Goal: Task Accomplishment & Management: Use online tool/utility

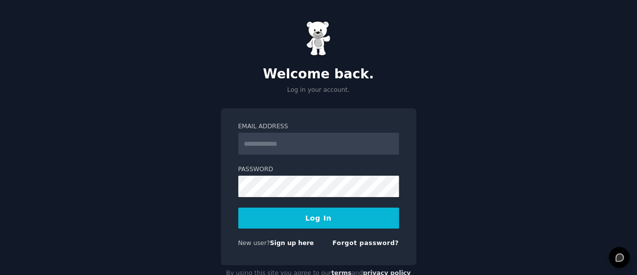
click at [291, 138] on input "Email Address" at bounding box center [318, 144] width 161 height 22
type input "**********"
click at [304, 211] on button "Log In" at bounding box center [318, 218] width 161 height 21
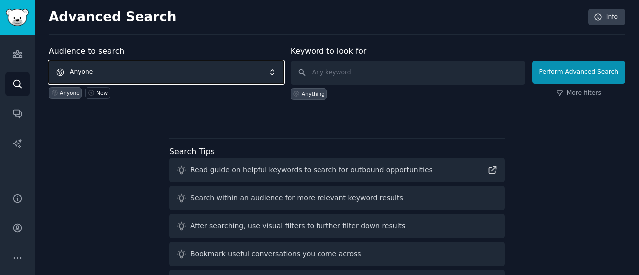
click at [243, 69] on span "Anyone" at bounding box center [166, 72] width 235 height 23
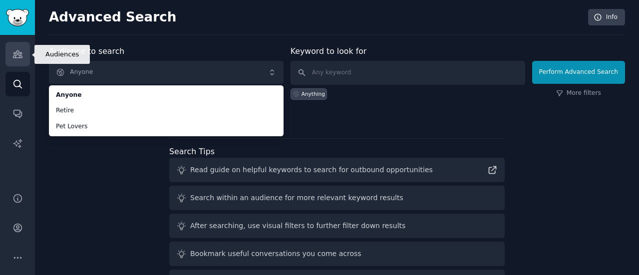
click at [17, 50] on icon "Sidebar" at bounding box center [17, 54] width 10 height 10
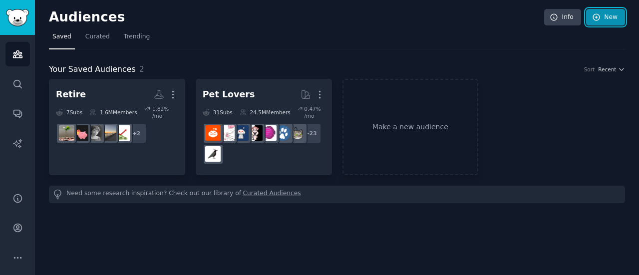
click at [611, 17] on link "New" at bounding box center [605, 17] width 39 height 17
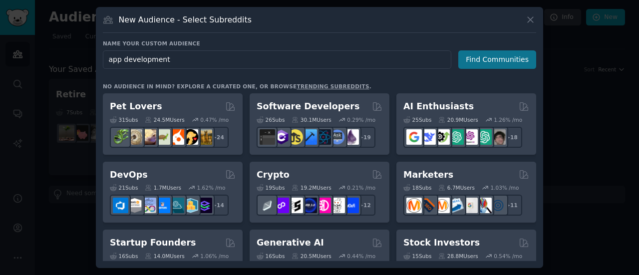
type input "app development"
click at [506, 59] on button "Find Communities" at bounding box center [497, 59] width 78 height 18
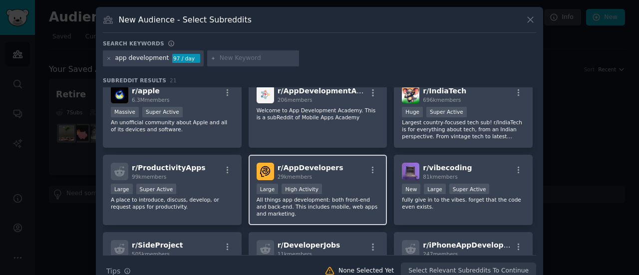
scroll to position [151, 0]
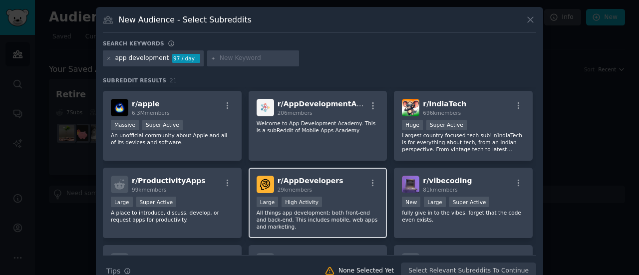
click at [353, 189] on div "r/ AppDevelopers 29k members" at bounding box center [318, 184] width 123 height 17
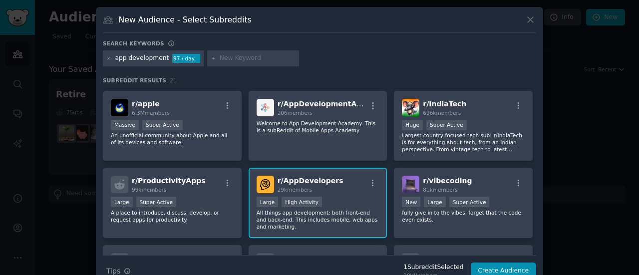
click at [353, 189] on div "r/ AppDevelopers 29k members" at bounding box center [318, 184] width 123 height 17
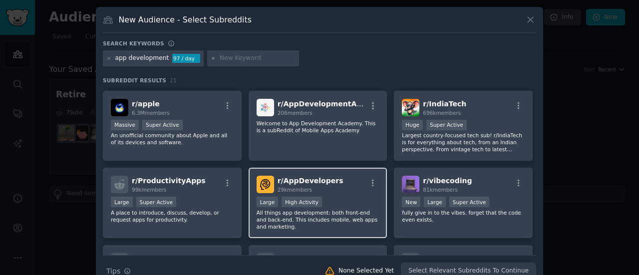
click at [323, 178] on span "r/ AppDevelopers" at bounding box center [311, 181] width 66 height 8
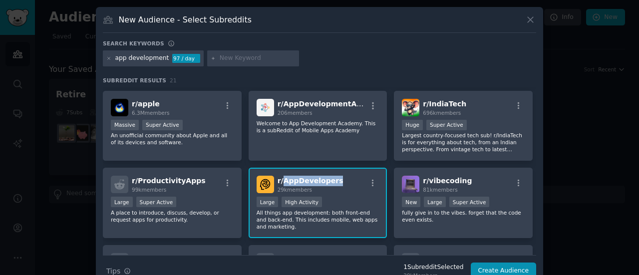
click at [323, 178] on span "r/ AppDevelopers" at bounding box center [311, 181] width 66 height 8
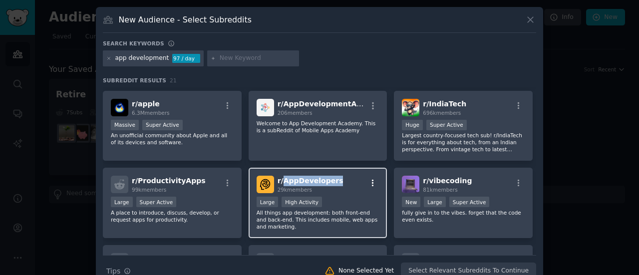
click at [370, 179] on icon "button" at bounding box center [372, 183] width 9 height 9
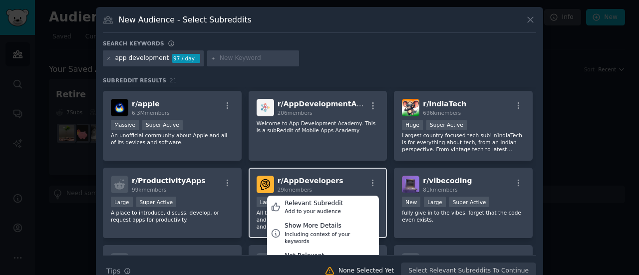
click at [353, 180] on div "r/ AppDevelopers 29k members Relevant Subreddit Add to your audience Show More …" at bounding box center [318, 184] width 123 height 17
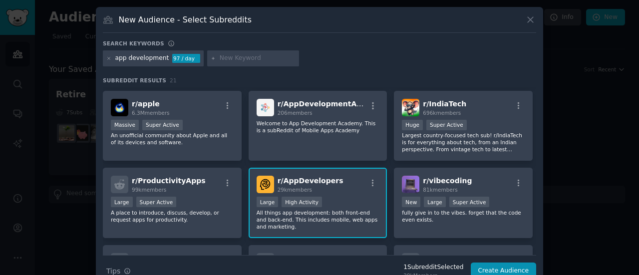
click at [266, 178] on img at bounding box center [265, 184] width 17 height 17
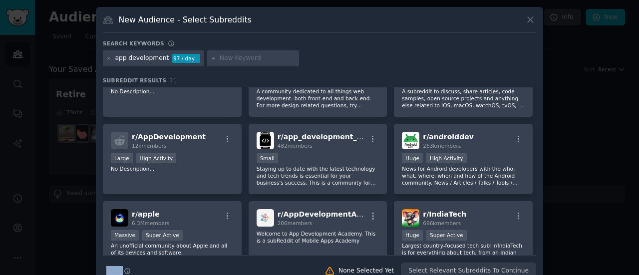
scroll to position [172, 0]
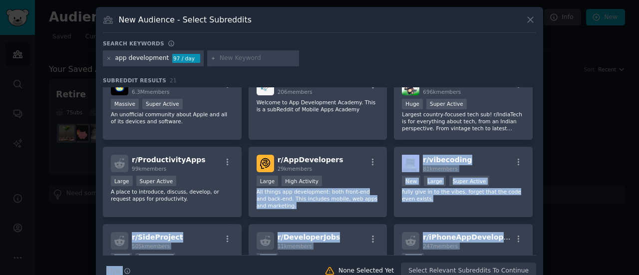
drag, startPoint x: 337, startPoint y: 197, endPoint x: 321, endPoint y: 256, distance: 60.7
click at [321, 256] on div "Search keywords app development 97 / day Subreddit Results 21 r/ appdev 9k memb…" at bounding box center [319, 160] width 433 height 240
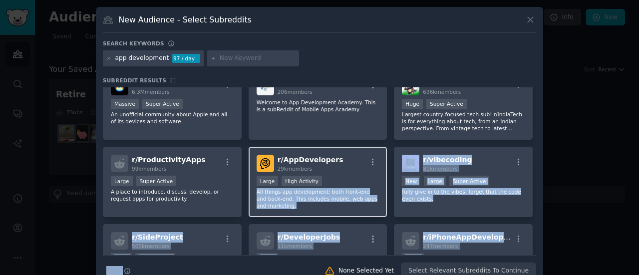
click at [326, 176] on div "Large High Activity" at bounding box center [318, 182] width 123 height 12
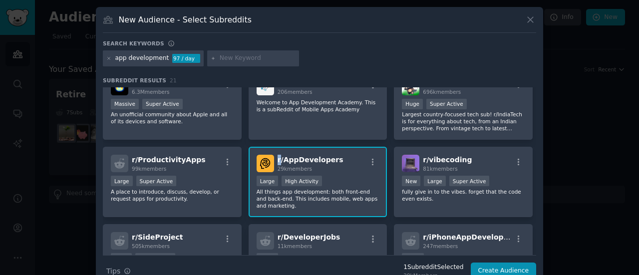
click at [278, 156] on span "r/ AppDevelopers" at bounding box center [311, 160] width 66 height 8
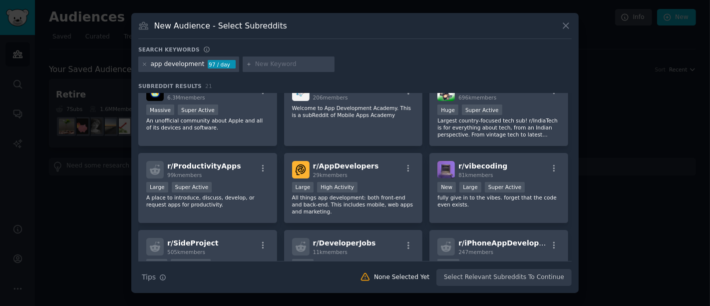
drag, startPoint x: 639, startPoint y: 0, endPoint x: 83, endPoint y: 221, distance: 597.8
click at [83, 221] on div at bounding box center [355, 153] width 710 height 306
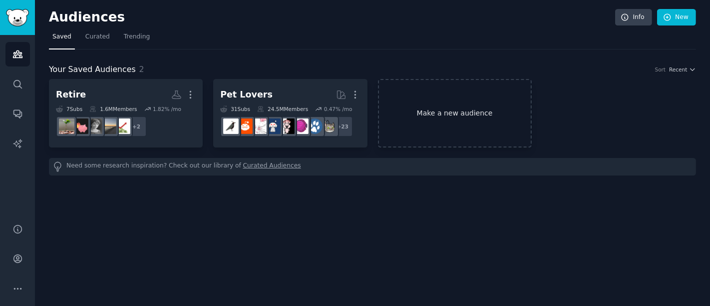
click at [469, 119] on link "Make a new audience" at bounding box center [455, 113] width 154 height 68
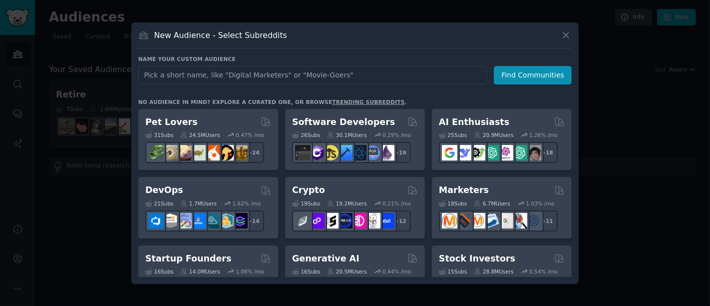
click at [240, 69] on input "text" at bounding box center [312, 75] width 349 height 18
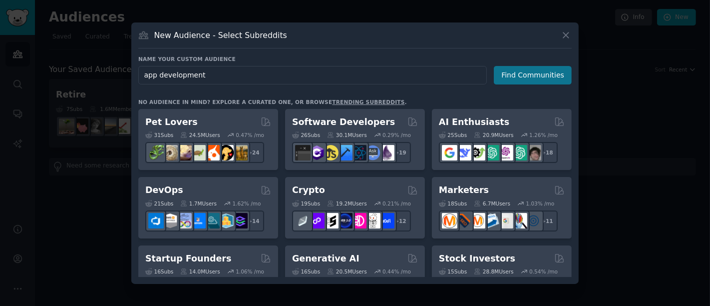
type input "app development"
click at [528, 75] on button "Find Communities" at bounding box center [533, 75] width 78 height 18
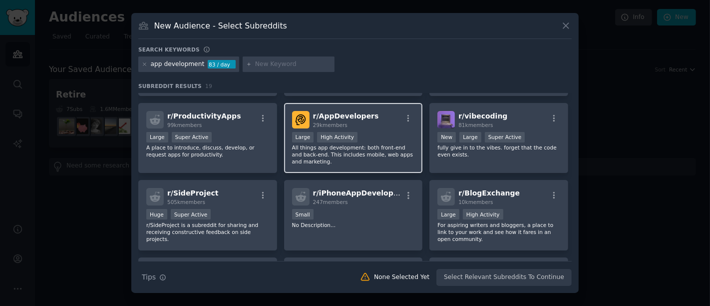
scroll to position [166, 0]
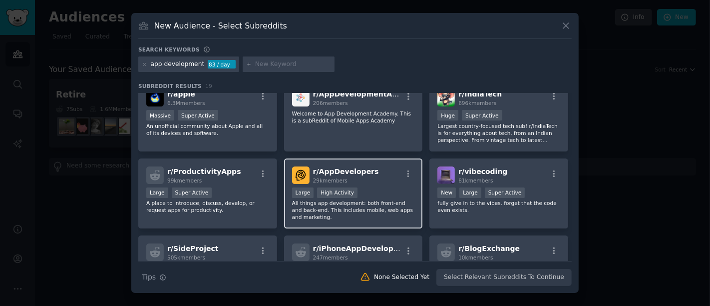
click at [365, 181] on div "29k members" at bounding box center [346, 180] width 66 height 7
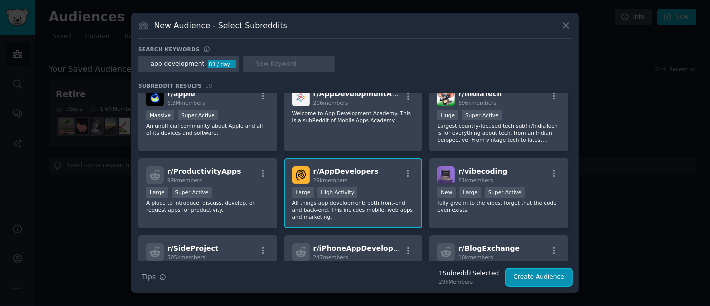
click at [541, 273] on button "Create Audience" at bounding box center [539, 277] width 66 height 17
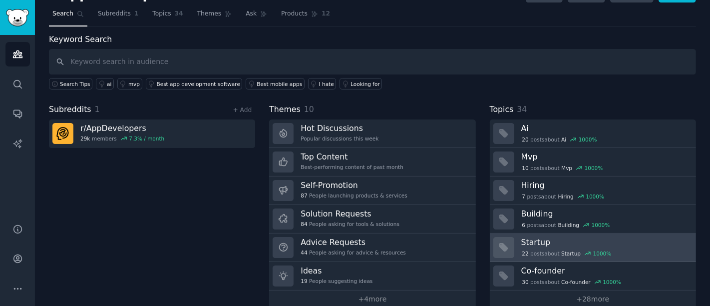
scroll to position [36, 0]
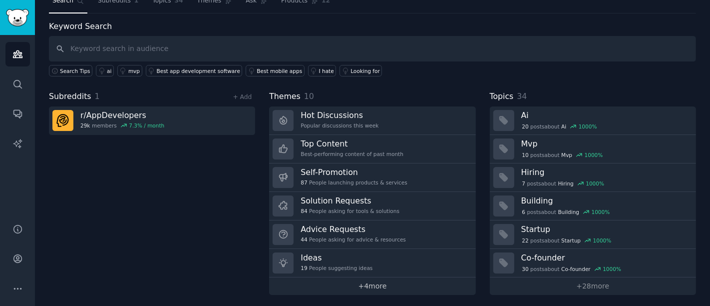
click at [367, 275] on link "+ 4 more" at bounding box center [372, 285] width 206 height 17
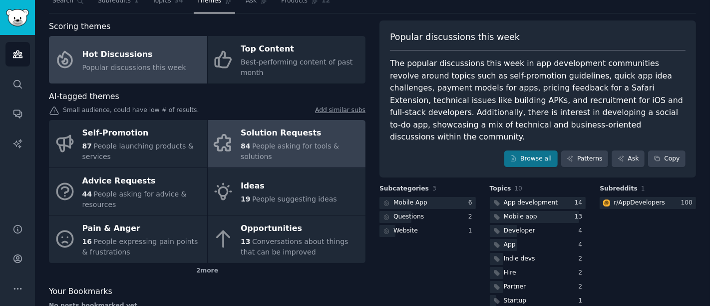
click at [276, 136] on div "Solution Requests" at bounding box center [301, 133] width 120 height 16
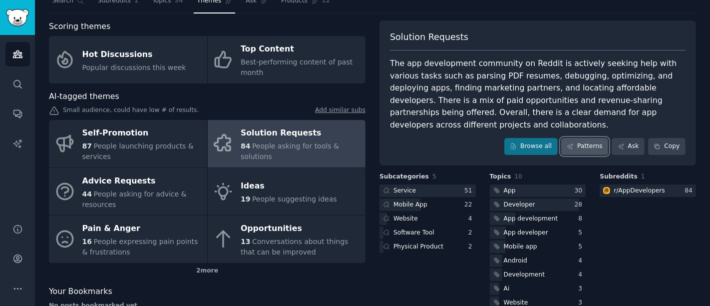
click at [592, 138] on link "Patterns" at bounding box center [584, 146] width 47 height 17
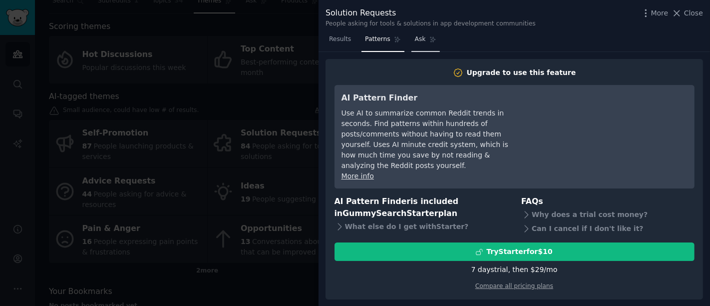
click at [418, 35] on span "Ask" at bounding box center [420, 39] width 11 height 9
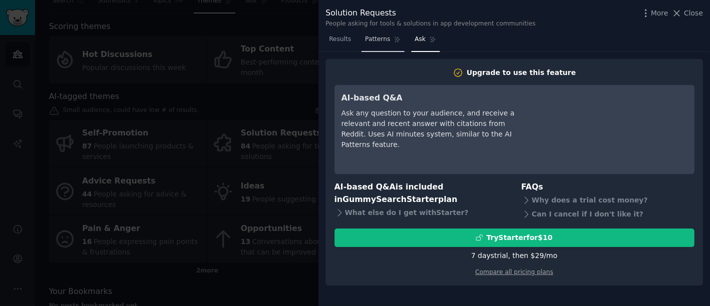
click at [370, 39] on span "Patterns" at bounding box center [377, 39] width 25 height 9
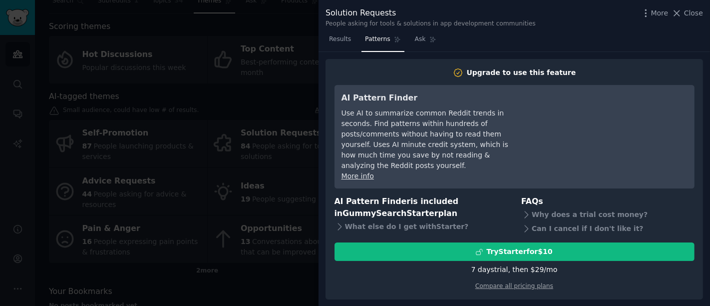
click at [270, 86] on div at bounding box center [355, 153] width 710 height 306
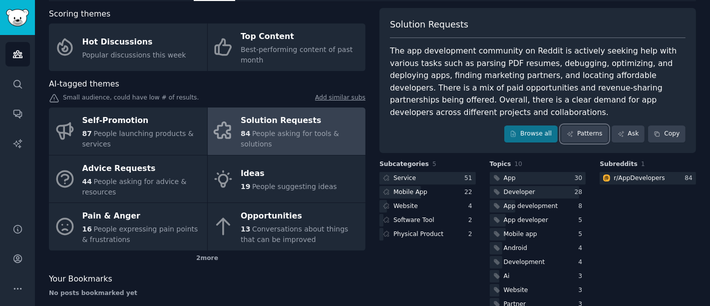
scroll to position [60, 0]
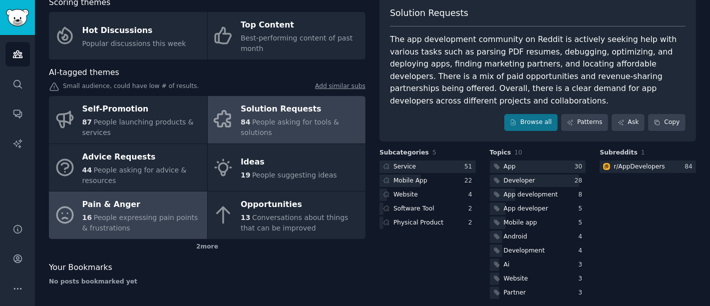
click at [128, 216] on span "People expressing pain points & frustrations" at bounding box center [140, 222] width 116 height 18
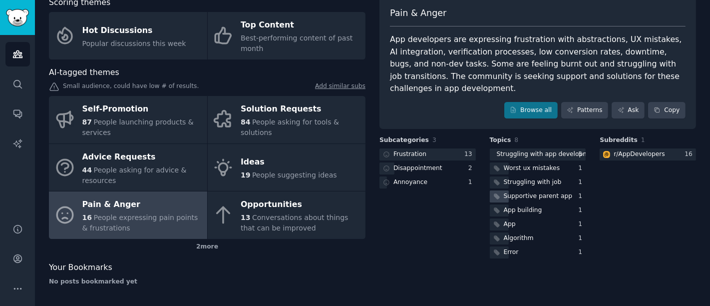
click at [559, 195] on div "Supportive parent app" at bounding box center [538, 196] width 69 height 9
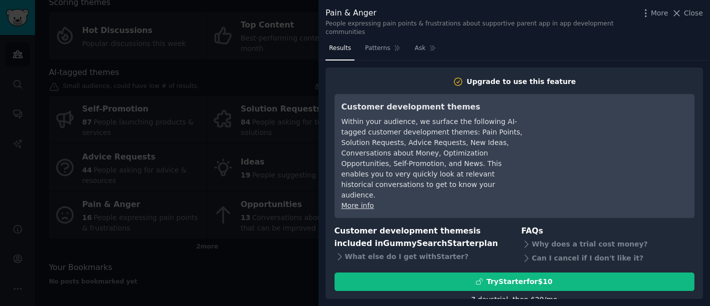
click at [292, 67] on div at bounding box center [355, 153] width 710 height 306
click at [639, 13] on span "Close" at bounding box center [693, 13] width 19 height 10
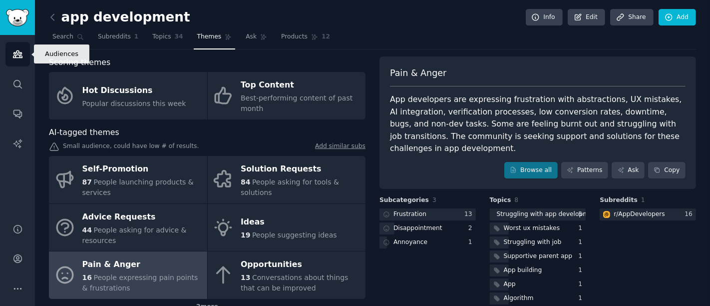
click at [17, 55] on icon "Sidebar" at bounding box center [17, 54] width 10 height 10
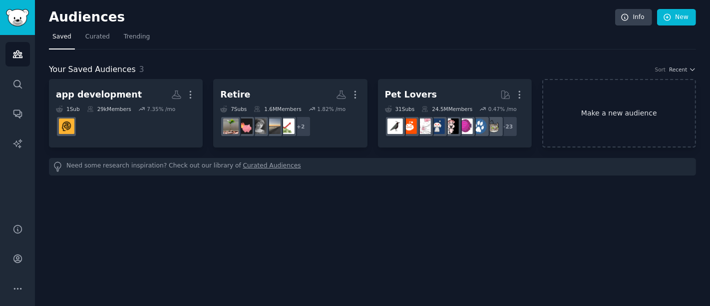
click at [633, 107] on link "Make a new audience" at bounding box center [619, 113] width 154 height 68
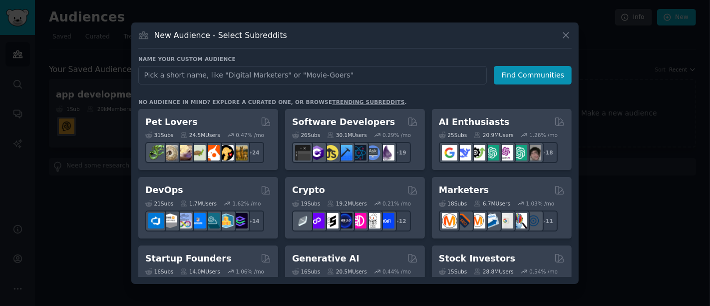
click at [535, 8] on div at bounding box center [355, 153] width 710 height 306
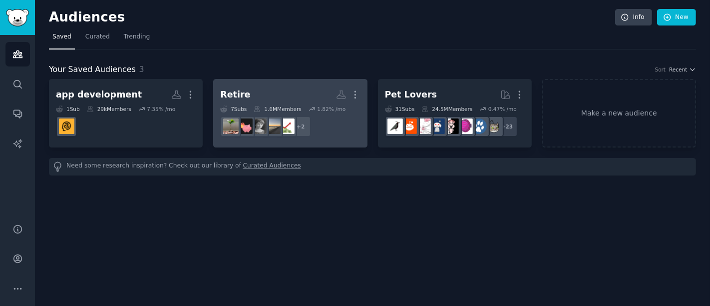
click at [269, 100] on h2 "Retire Custom Audience More" at bounding box center [290, 94] width 140 height 17
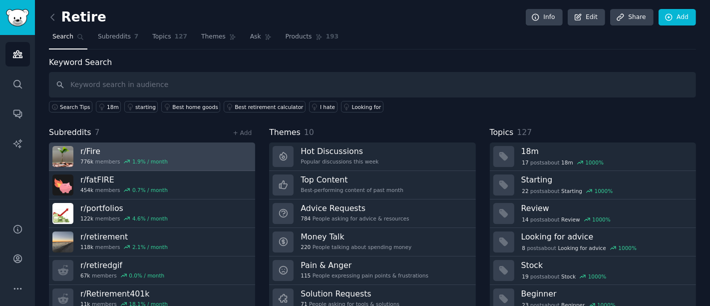
scroll to position [36, 0]
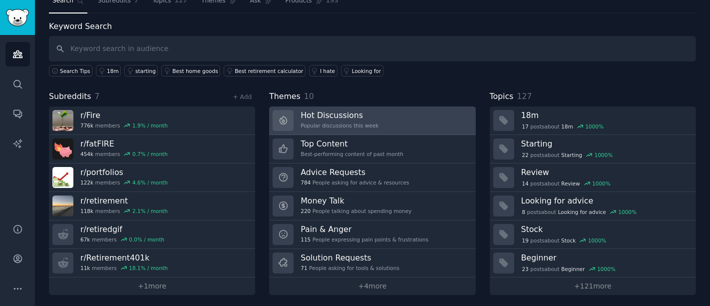
click at [396, 118] on link "Hot Discussions Popular discussions this week" at bounding box center [372, 120] width 206 height 28
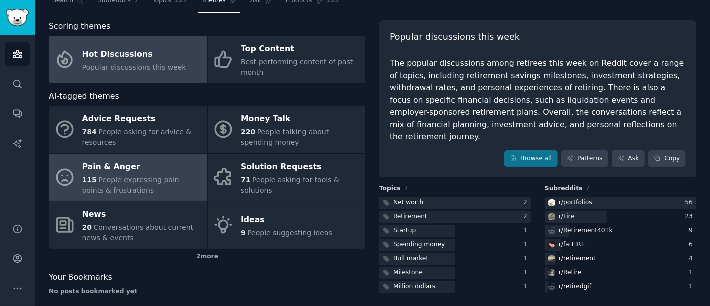
click at [119, 179] on span "People expressing pain points & frustrations" at bounding box center [130, 185] width 97 height 18
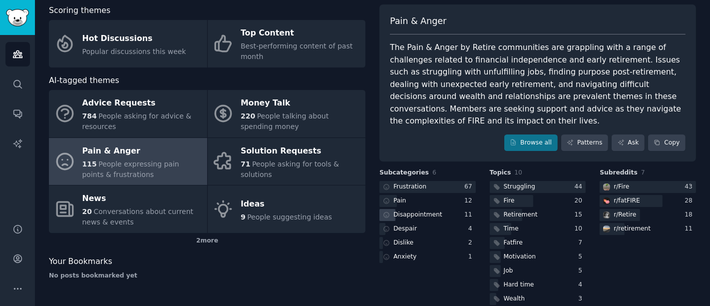
scroll to position [67, 0]
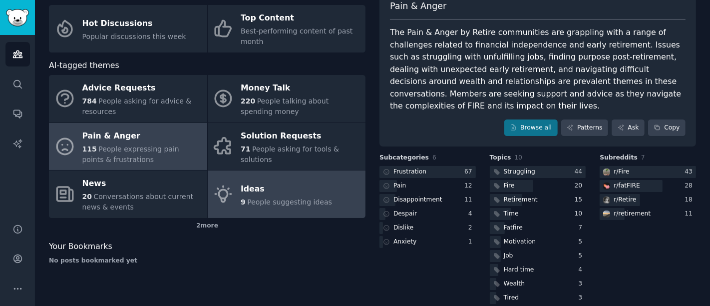
click at [311, 198] on span "People suggesting ideas" at bounding box center [289, 202] width 85 height 8
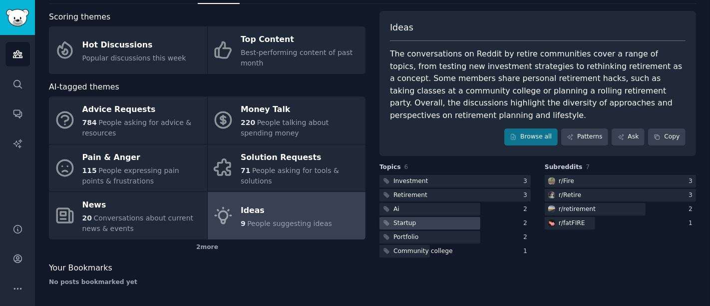
click at [423, 217] on div at bounding box center [429, 223] width 101 height 12
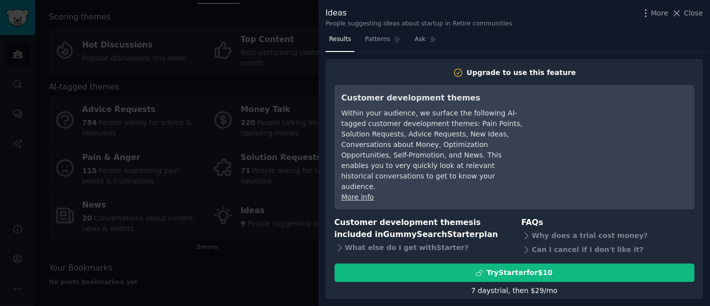
click at [301, 83] on div at bounding box center [355, 153] width 710 height 306
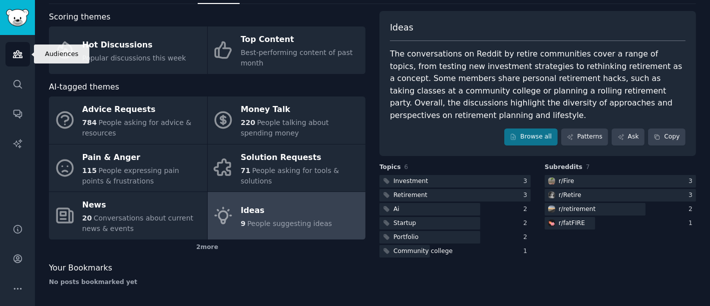
click at [18, 49] on icon "Sidebar" at bounding box center [17, 54] width 10 height 10
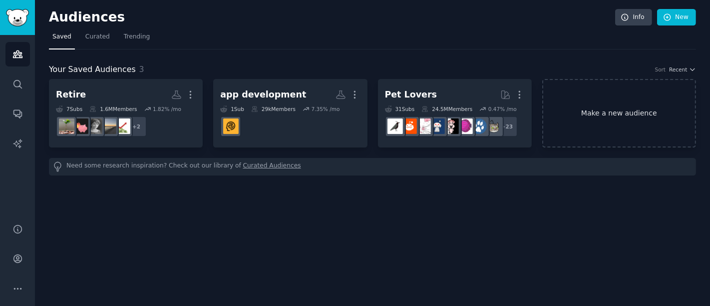
click at [636, 111] on link "Make a new audience" at bounding box center [619, 113] width 154 height 68
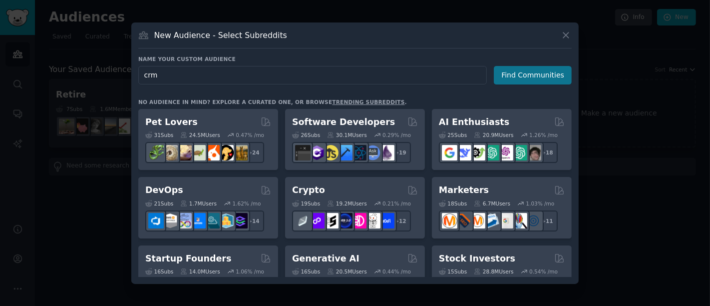
type input "crm"
click at [540, 77] on button "Find Communities" at bounding box center [533, 75] width 78 height 18
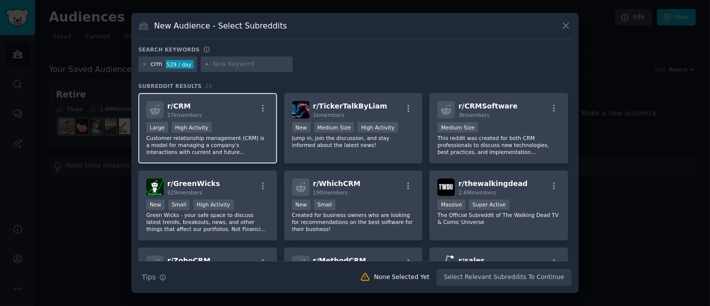
click at [225, 126] on div "Large High Activity" at bounding box center [207, 128] width 123 height 12
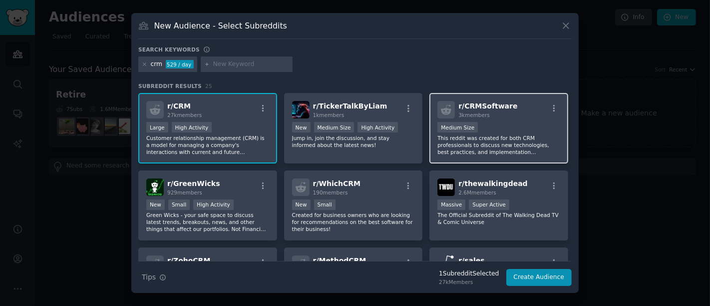
click at [516, 116] on div "r/ CRMSoftware 3k members" at bounding box center [498, 109] width 123 height 17
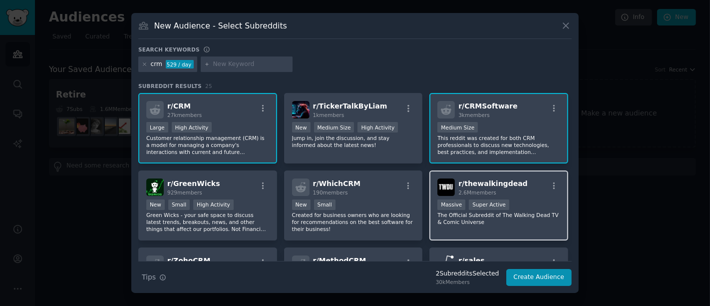
scroll to position [55, 0]
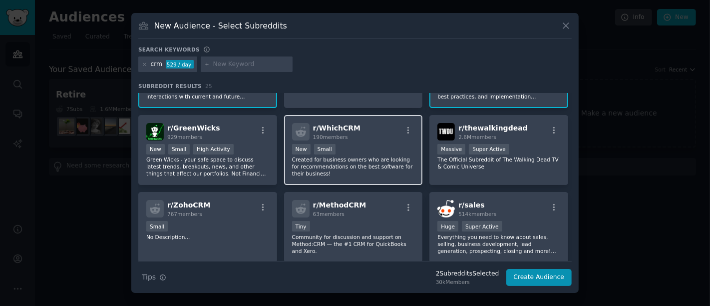
click at [364, 134] on div "r/ WhichCRM 190 members" at bounding box center [353, 131] width 123 height 17
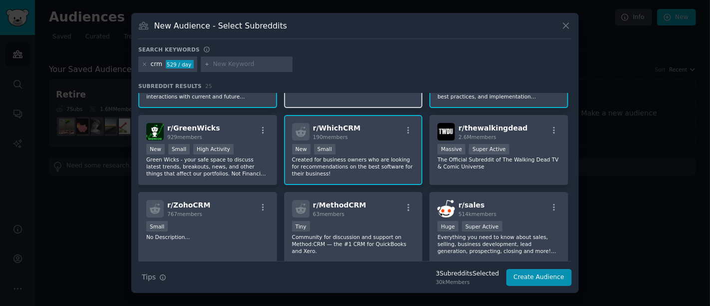
scroll to position [111, 0]
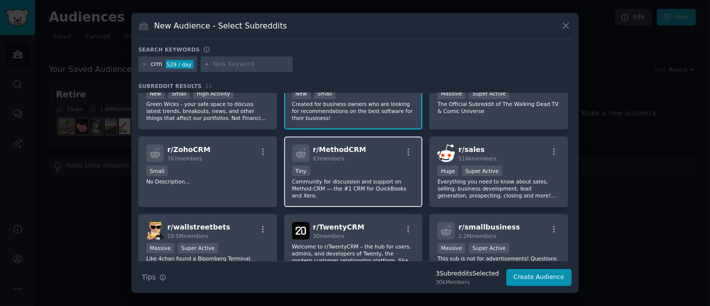
click at [389, 160] on div "r/ MethodCRM 63 members" at bounding box center [353, 152] width 123 height 17
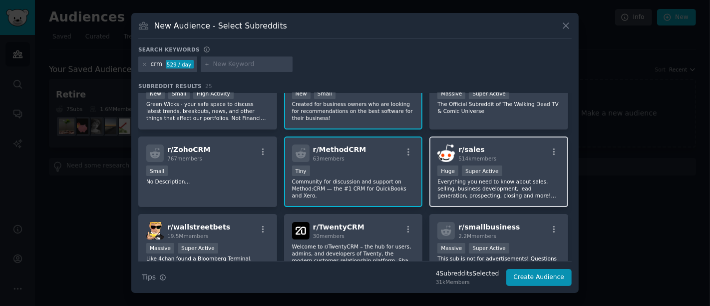
click at [522, 159] on div "r/ sales 514k members" at bounding box center [498, 152] width 123 height 17
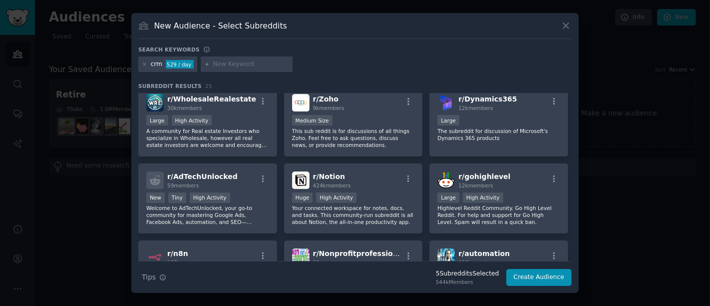
scroll to position [333, 0]
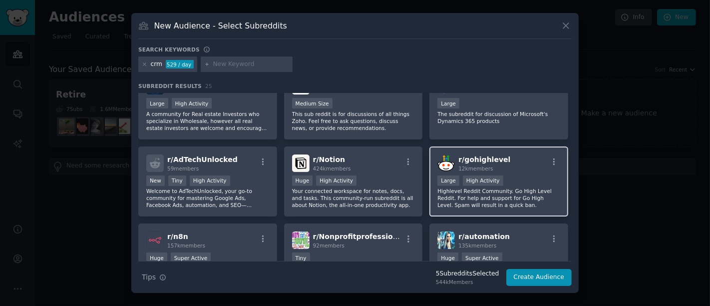
click at [523, 171] on div "r/ gohighlevel 12k members Large High Activity Highlevel Reddit Community. Go H…" at bounding box center [498, 181] width 139 height 70
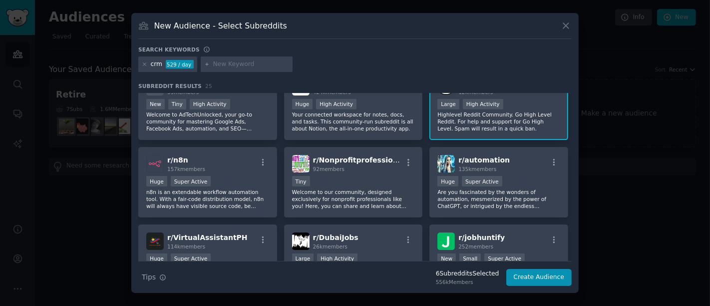
scroll to position [383, 0]
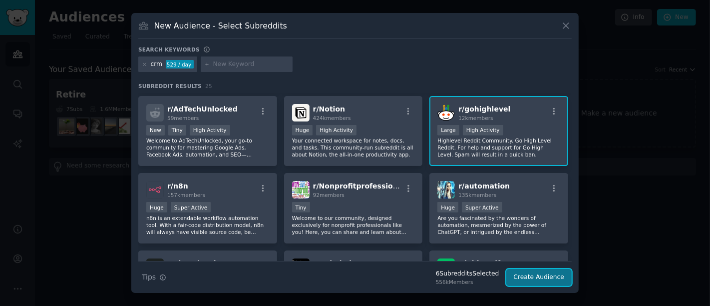
click at [539, 275] on button "Create Audience" at bounding box center [539, 277] width 66 height 17
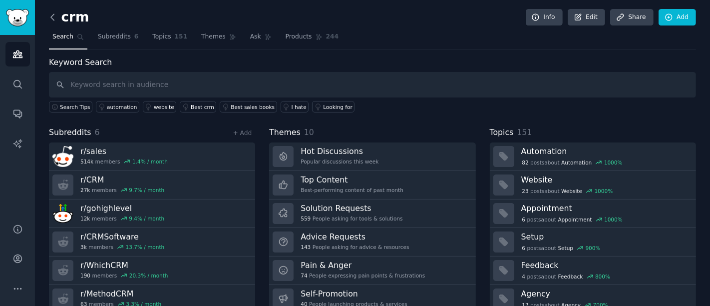
click at [52, 15] on icon at bounding box center [52, 17] width 10 height 10
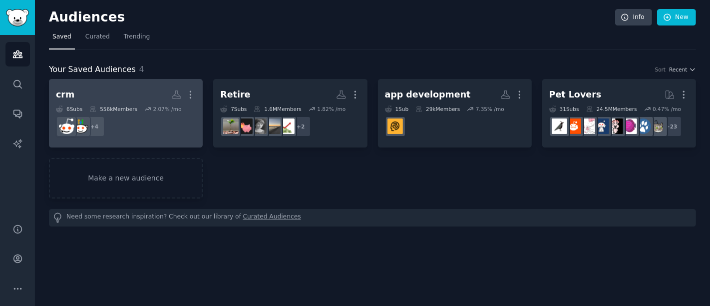
click at [139, 95] on h2 "crm More" at bounding box center [126, 94] width 140 height 17
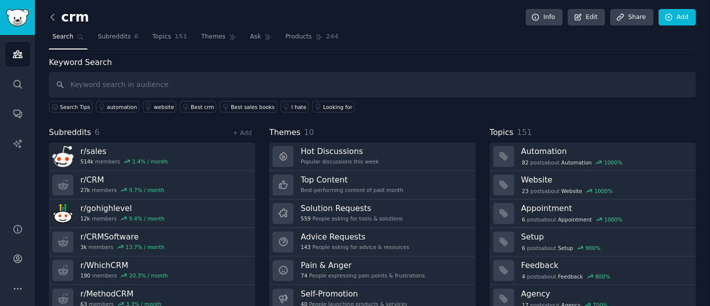
click at [51, 13] on icon at bounding box center [52, 17] width 10 height 10
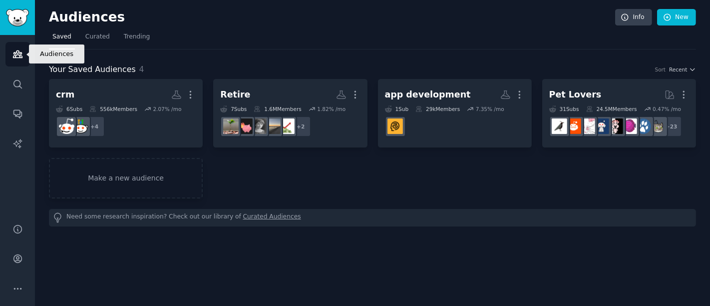
click at [15, 52] on icon "Sidebar" at bounding box center [17, 54] width 10 height 10
click at [92, 180] on link "Make a new audience" at bounding box center [126, 178] width 154 height 40
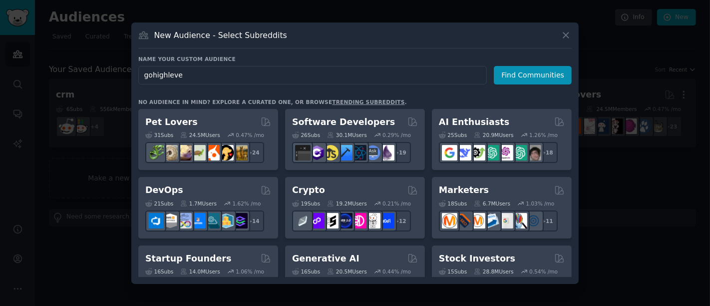
type input "gohighlevel"
click button "Find Communities" at bounding box center [533, 75] width 78 height 18
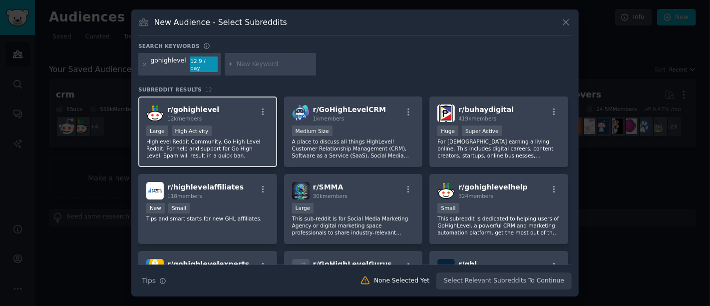
click at [242, 117] on div "r/ gohighlevel 12k members" at bounding box center [207, 112] width 123 height 17
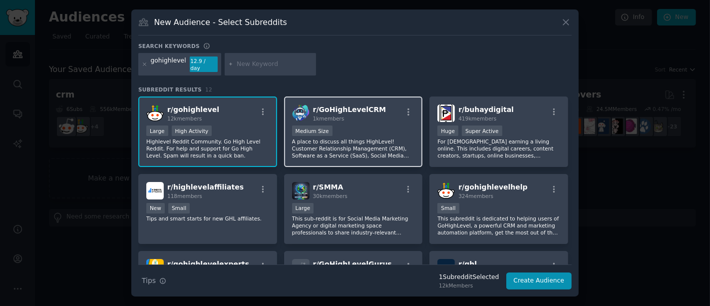
drag, startPoint x: 386, startPoint y: 126, endPoint x: 396, endPoint y: 127, distance: 10.1
click at [386, 127] on div "Medium Size" at bounding box center [353, 131] width 123 height 12
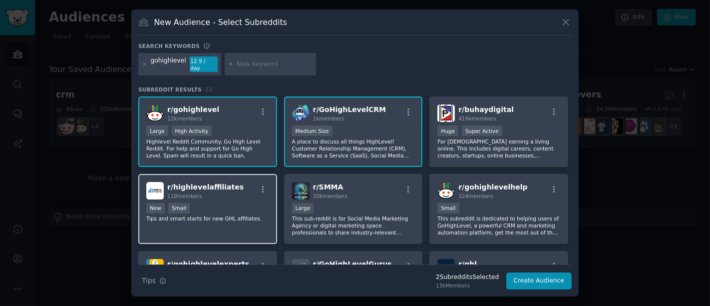
click at [223, 192] on div "118 members" at bounding box center [205, 195] width 76 height 7
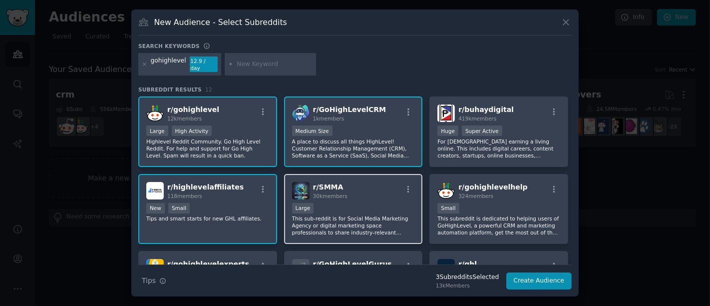
scroll to position [55, 0]
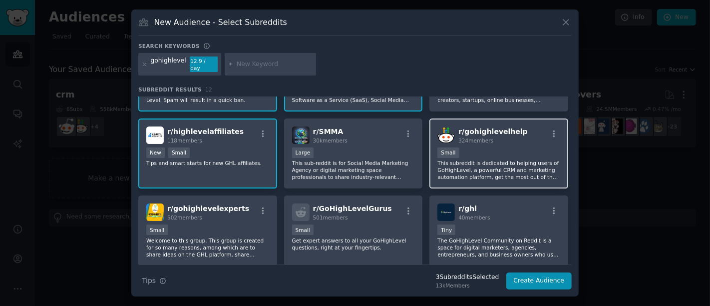
click at [510, 140] on div "r/ gohighlevelhelp 324 members Small This subreddit is dedicated to helping use…" at bounding box center [498, 153] width 139 height 70
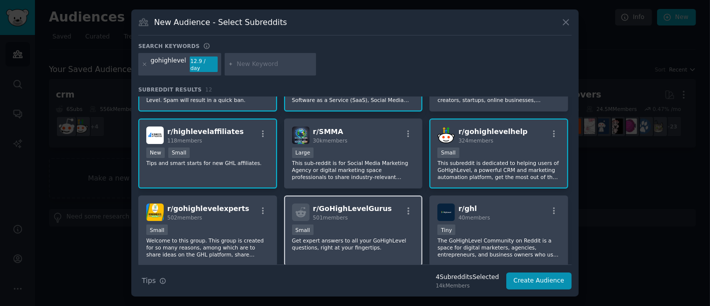
click at [338, 214] on span "501 members" at bounding box center [330, 217] width 35 height 6
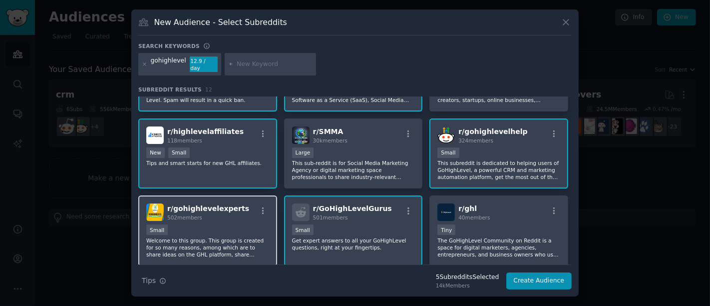
click at [234, 229] on div "Small" at bounding box center [207, 230] width 123 height 12
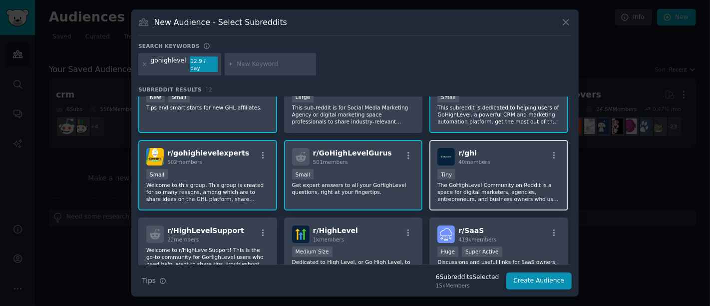
scroll to position [166, 0]
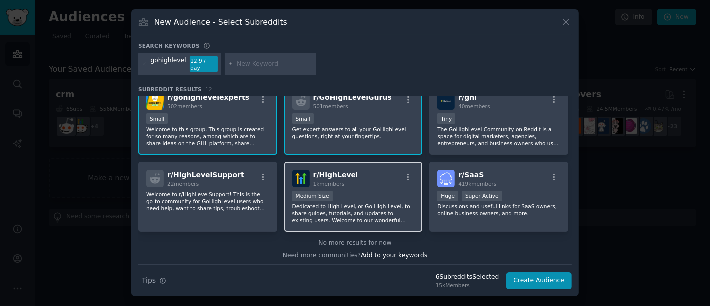
click at [388, 191] on div "Medium Size" at bounding box center [353, 197] width 123 height 12
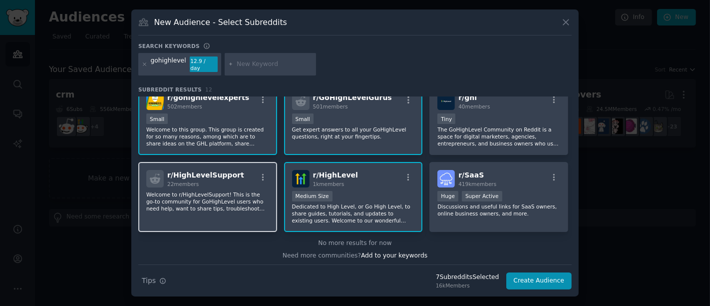
click at [210, 201] on p "Welcome to r/HighLevelSupport! This is the go-to community for GoHighLevel user…" at bounding box center [207, 201] width 123 height 21
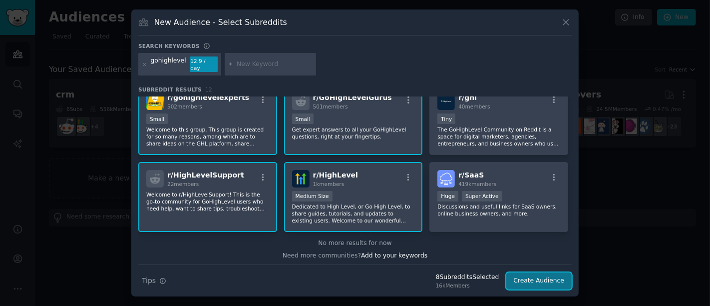
click at [535, 275] on button "Create Audience" at bounding box center [539, 280] width 66 height 17
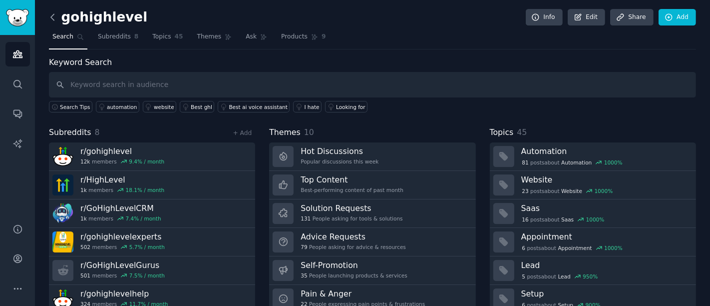
click at [53, 16] on icon at bounding box center [52, 17] width 10 height 10
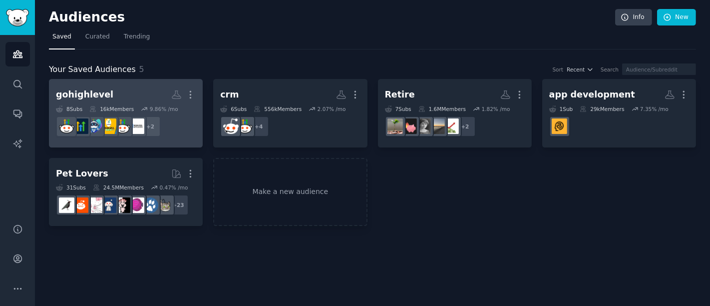
click at [150, 97] on h2 "gohighlevel More" at bounding box center [126, 94] width 140 height 17
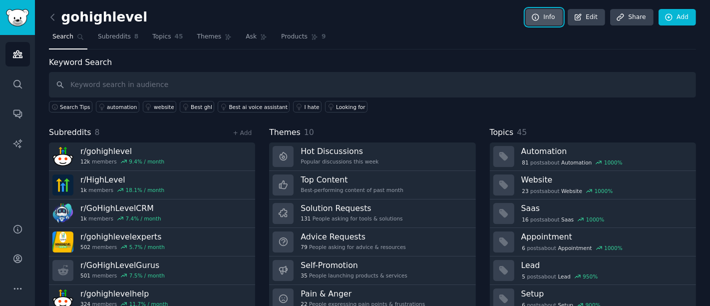
click at [540, 16] on icon at bounding box center [535, 17] width 9 height 9
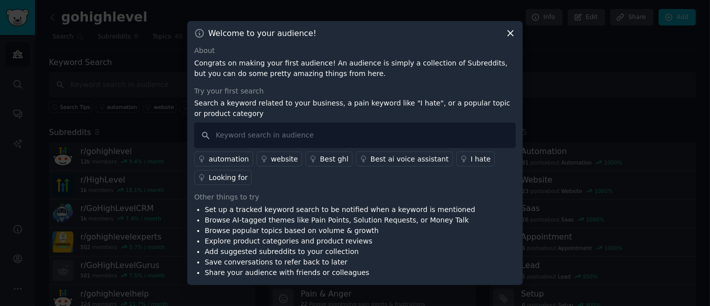
click at [508, 33] on icon at bounding box center [510, 33] width 10 height 10
